Goal: Book appointment/travel/reservation

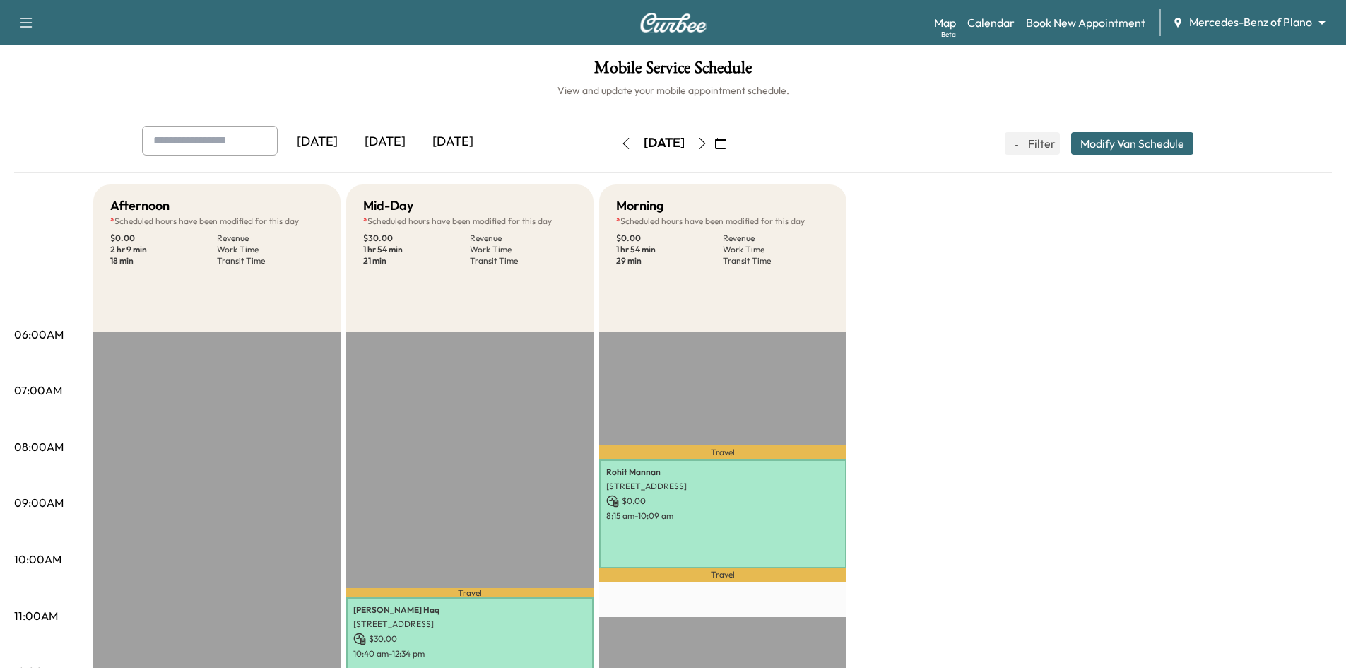
click at [393, 146] on div "[DATE]" at bounding box center [385, 142] width 68 height 33
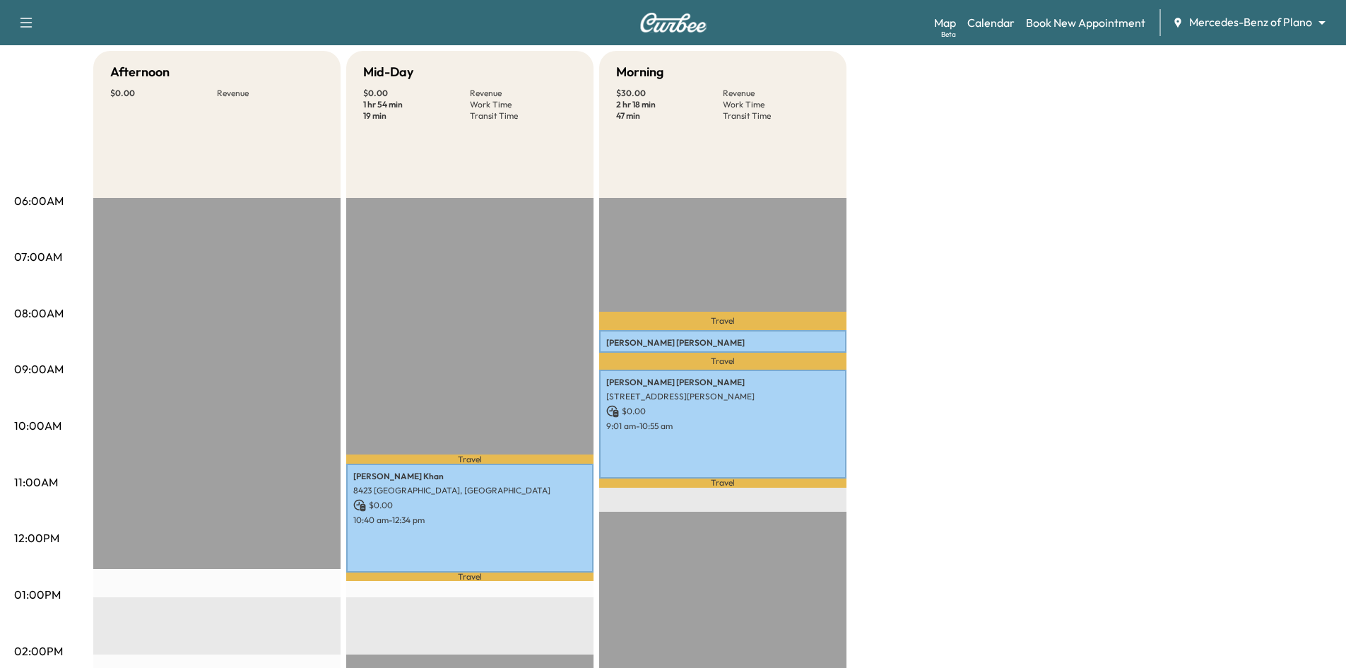
scroll to position [283, 0]
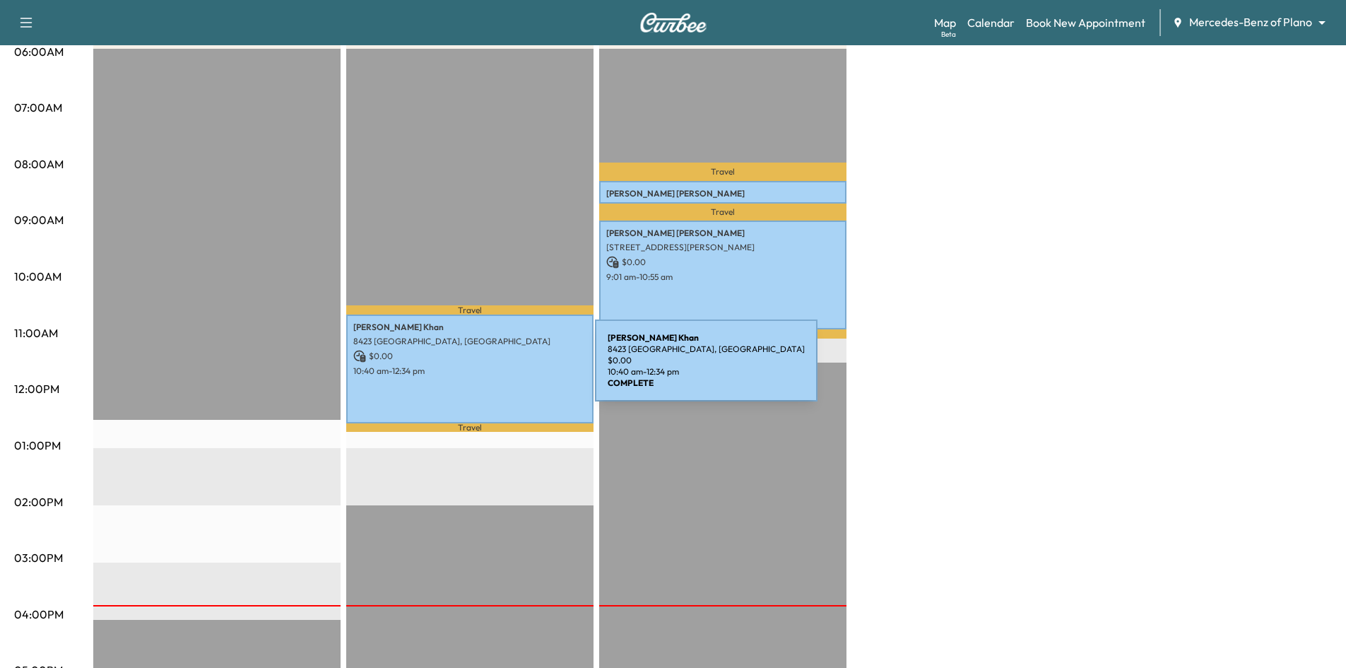
click at [490, 369] on p "10:40 am - 12:34 pm" at bounding box center [469, 370] width 233 height 11
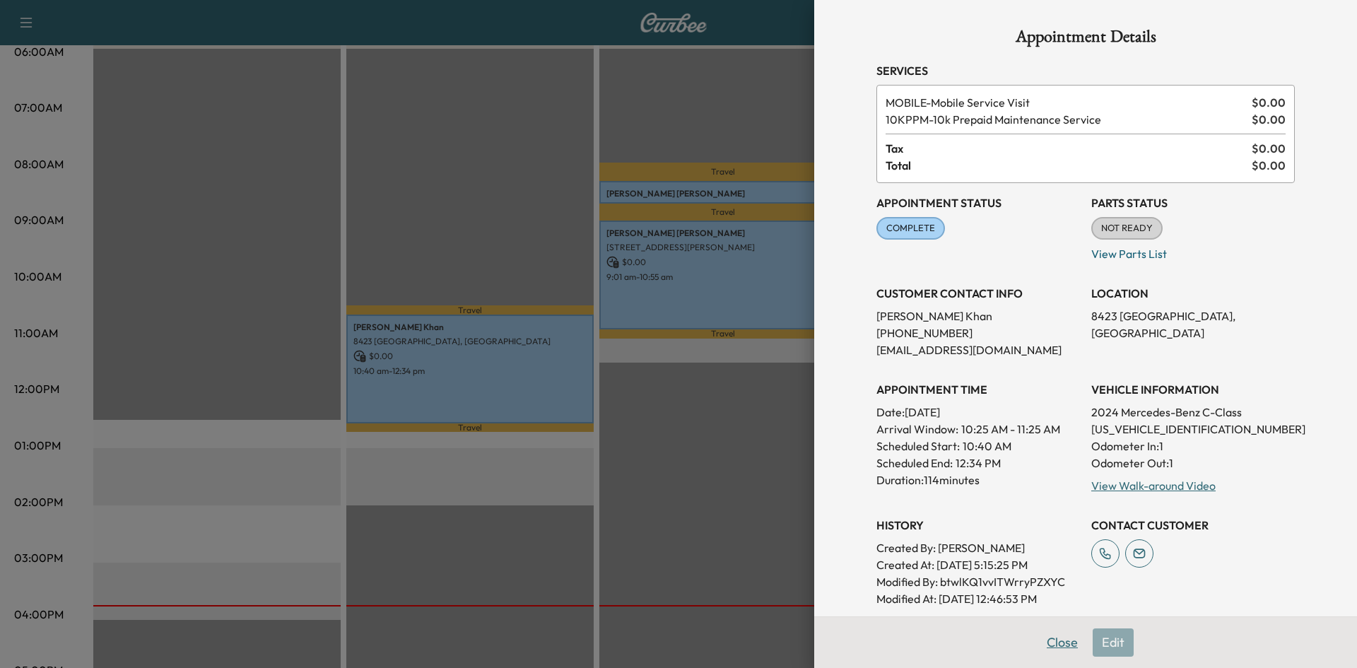
drag, startPoint x: 1061, startPoint y: 641, endPoint x: 971, endPoint y: 598, distance: 99.6
click at [1059, 642] on button "Close" at bounding box center [1061, 642] width 49 height 28
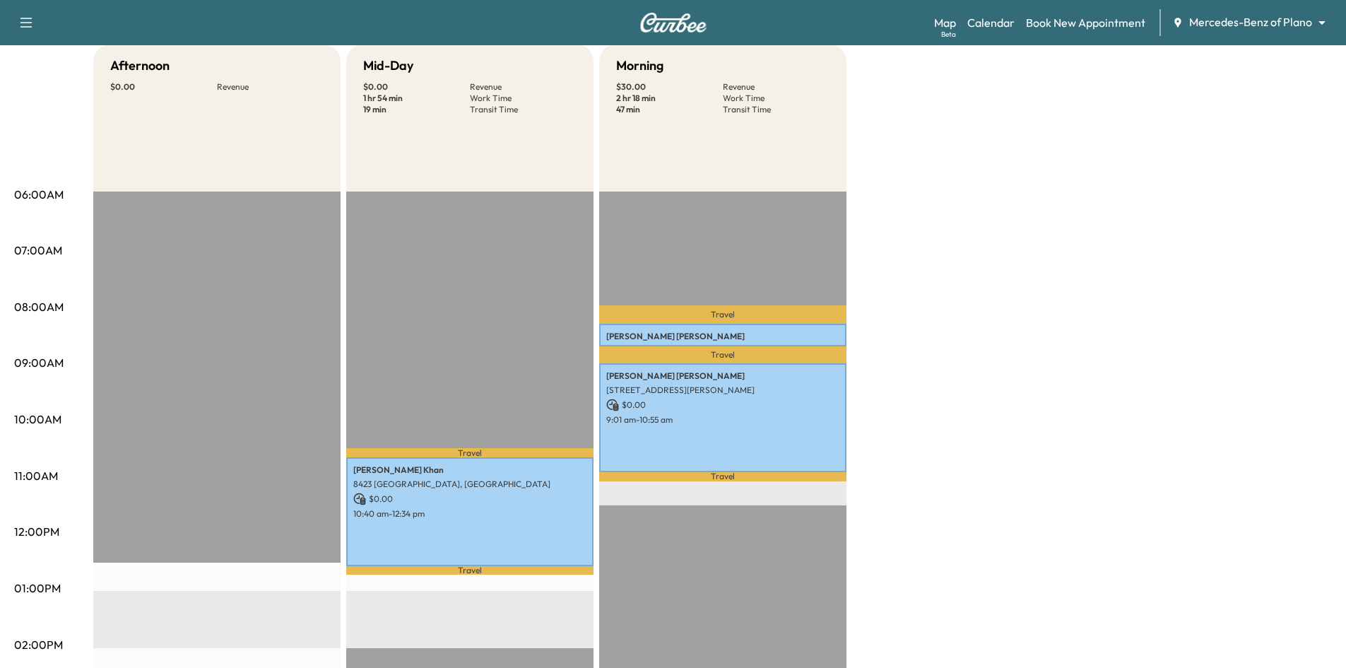
scroll to position [141, 0]
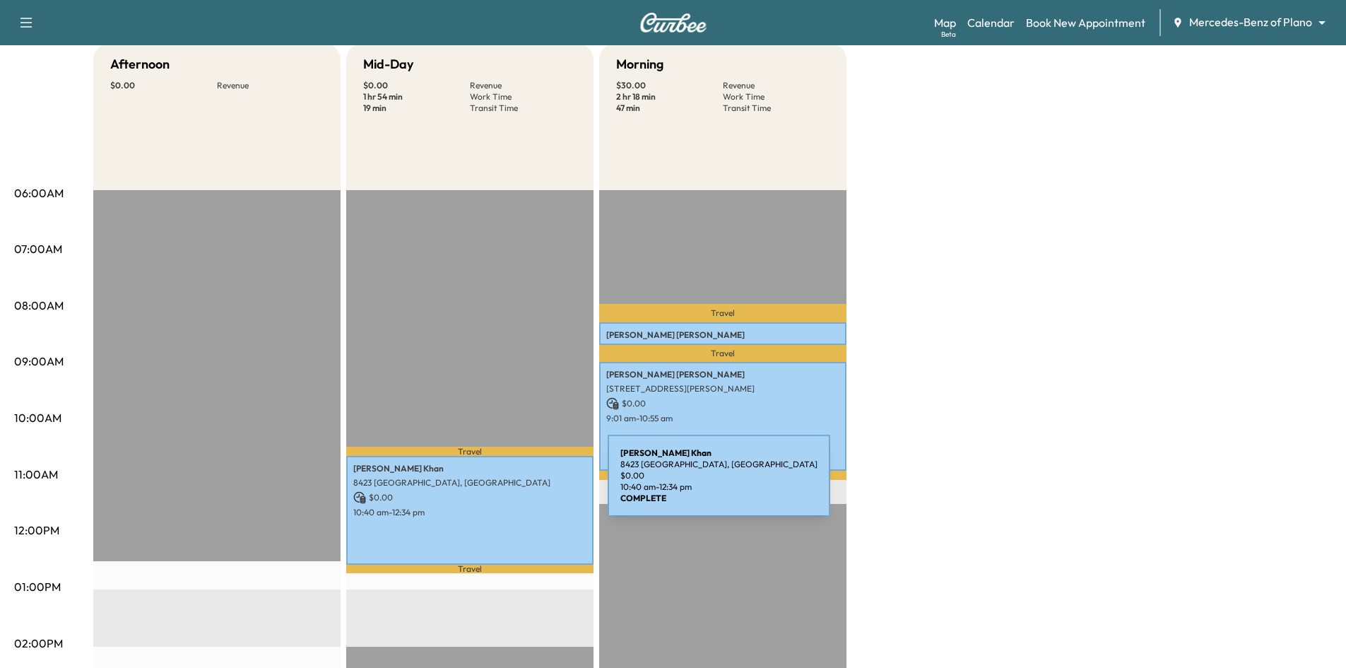
click at [502, 484] on p "8423 Challenger Ln, Frisco, TX 75034, USA" at bounding box center [469, 482] width 233 height 11
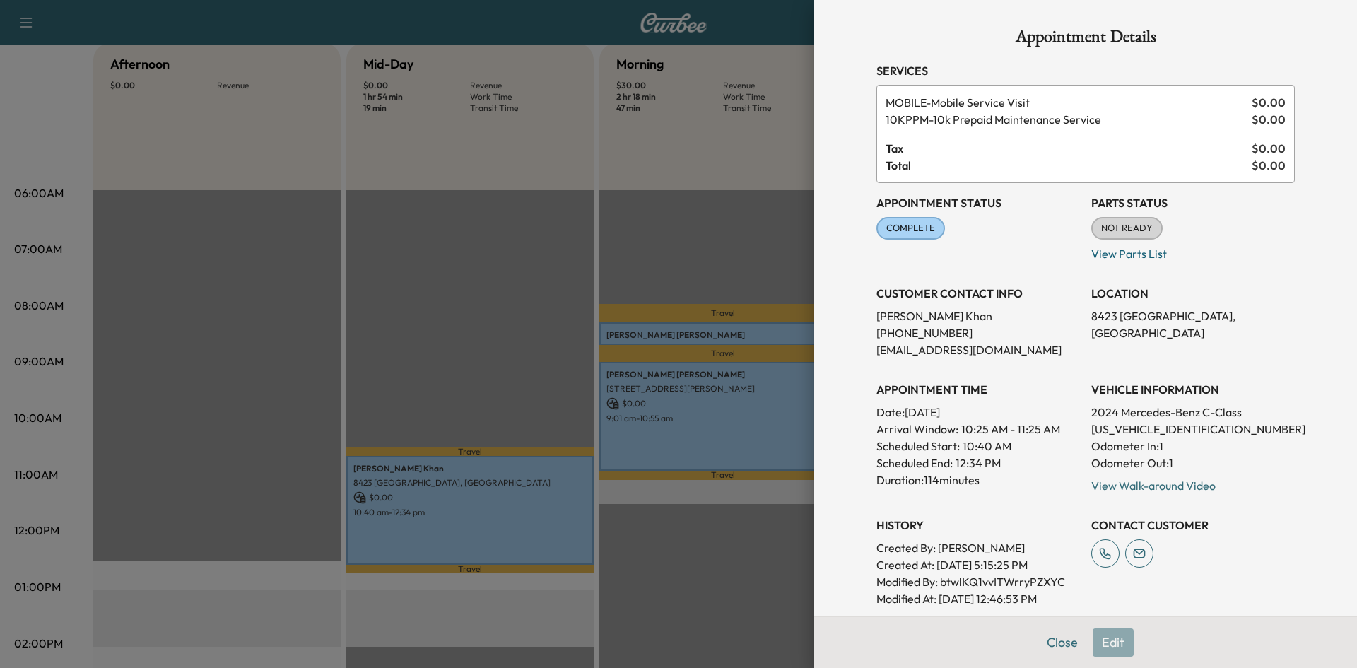
drag, startPoint x: 626, startPoint y: 194, endPoint x: 575, endPoint y: 124, distance: 85.9
click at [626, 189] on div at bounding box center [678, 334] width 1357 height 668
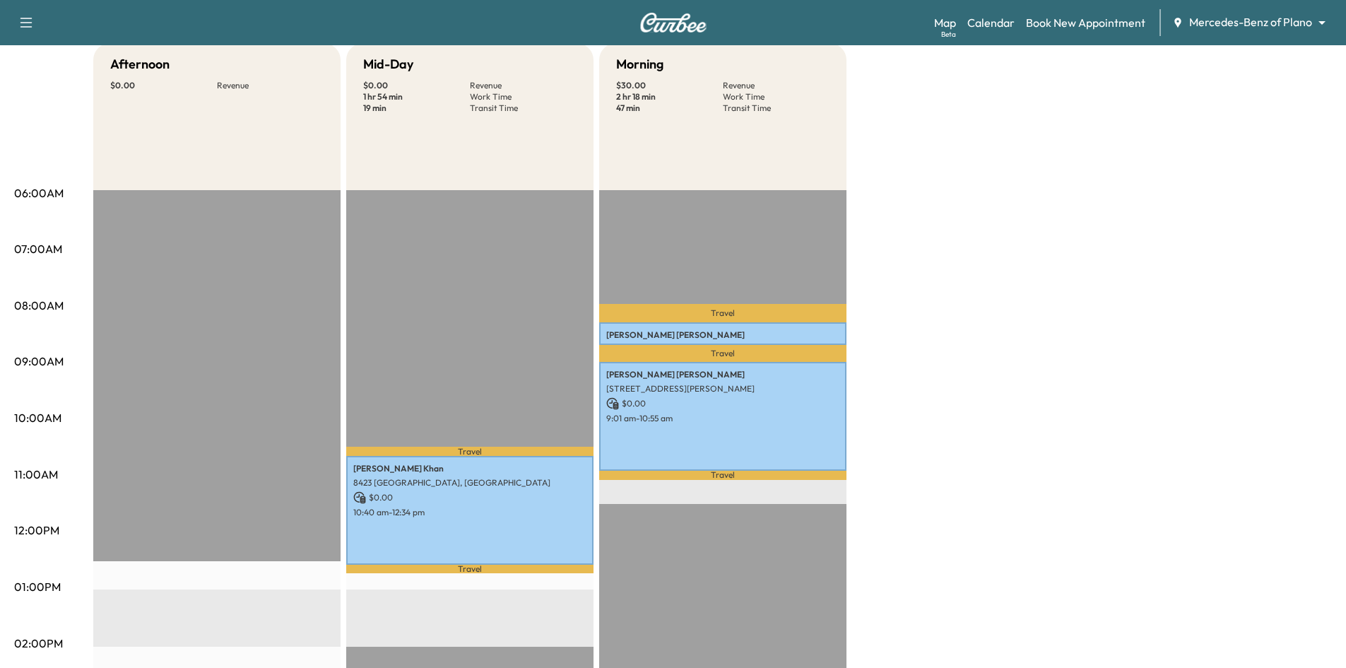
scroll to position [0, 0]
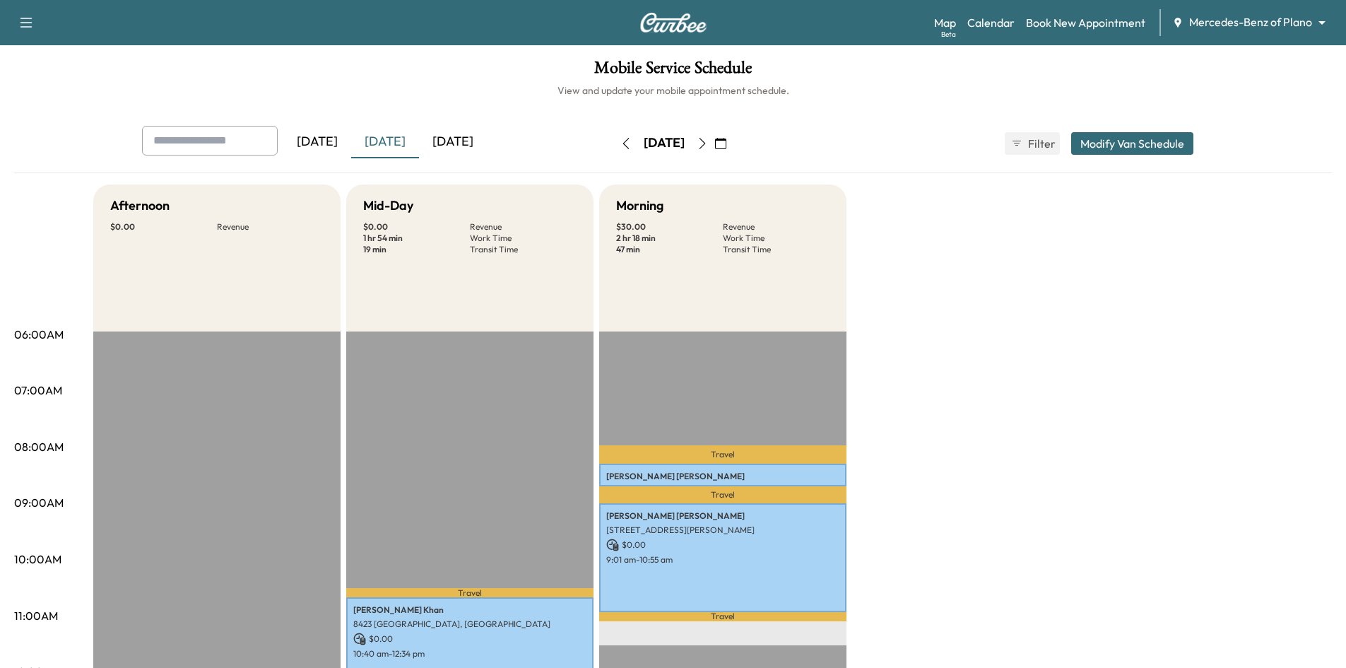
click at [726, 146] on icon "button" at bounding box center [720, 143] width 11 height 11
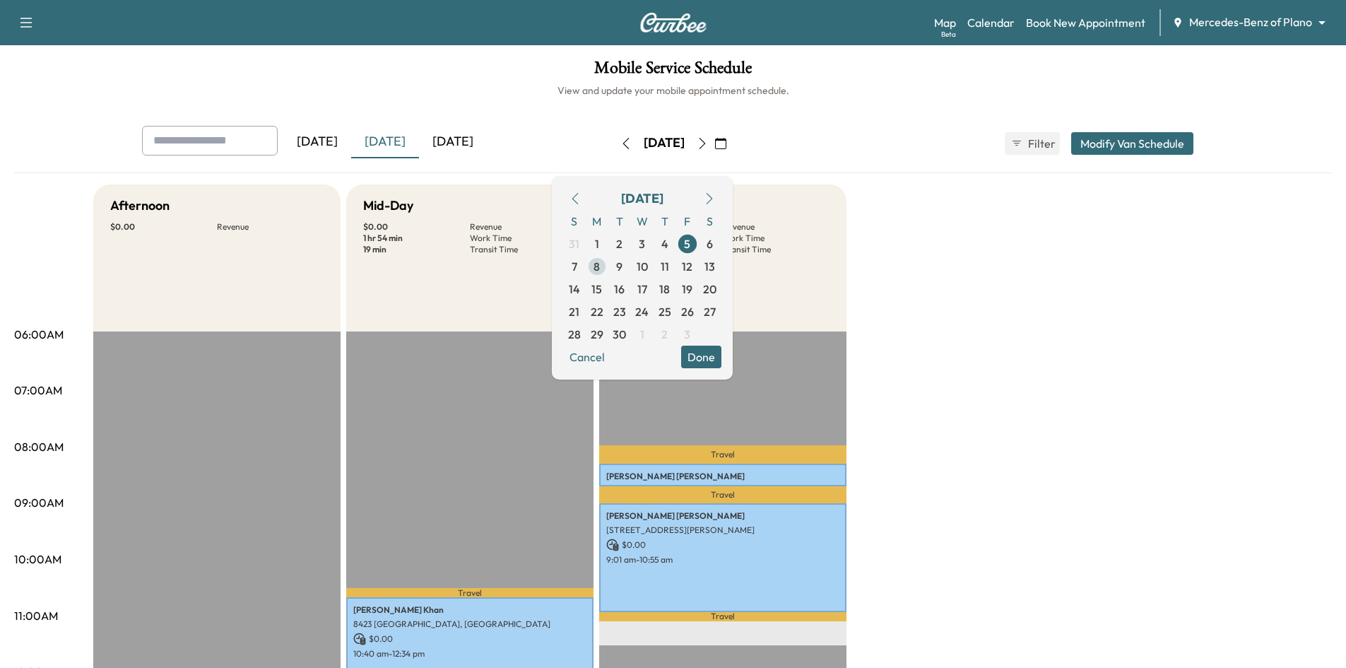
click at [608, 268] on span "8" at bounding box center [597, 266] width 23 height 23
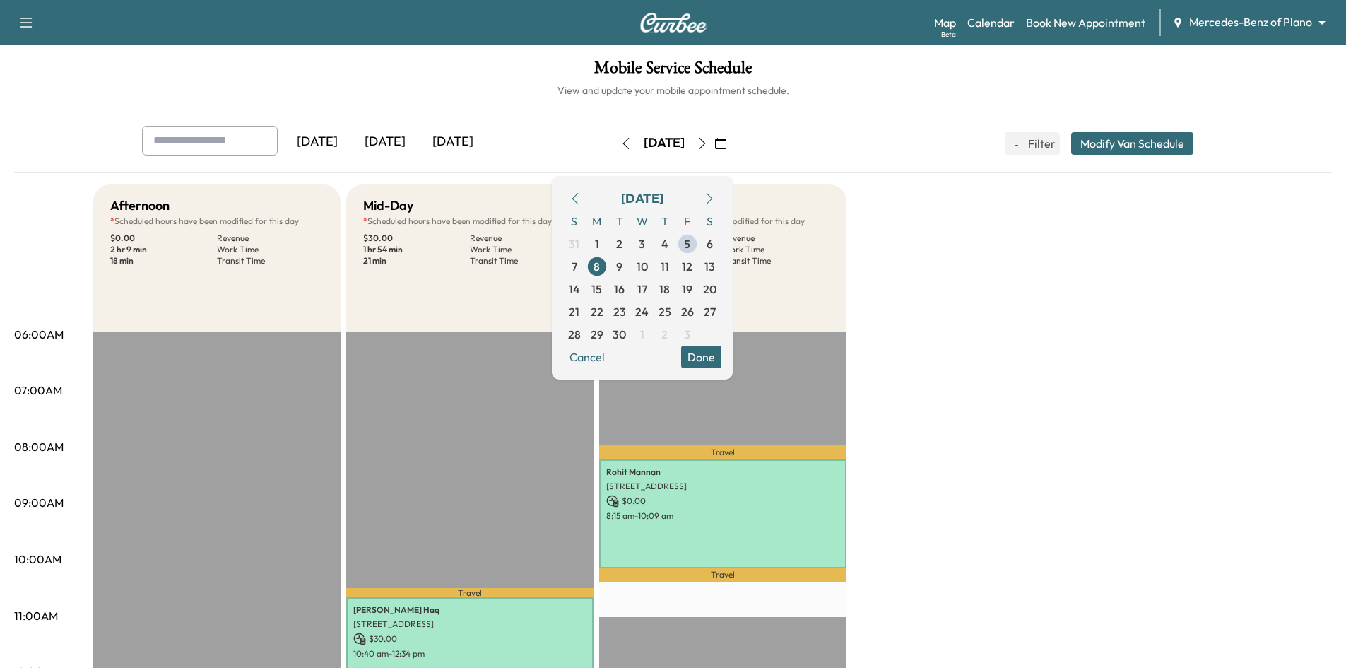
drag, startPoint x: 733, startPoint y: 355, endPoint x: 587, endPoint y: 353, distance: 146.3
click at [721, 355] on button "Done" at bounding box center [701, 357] width 40 height 23
